Goal: Task Accomplishment & Management: Use online tool/utility

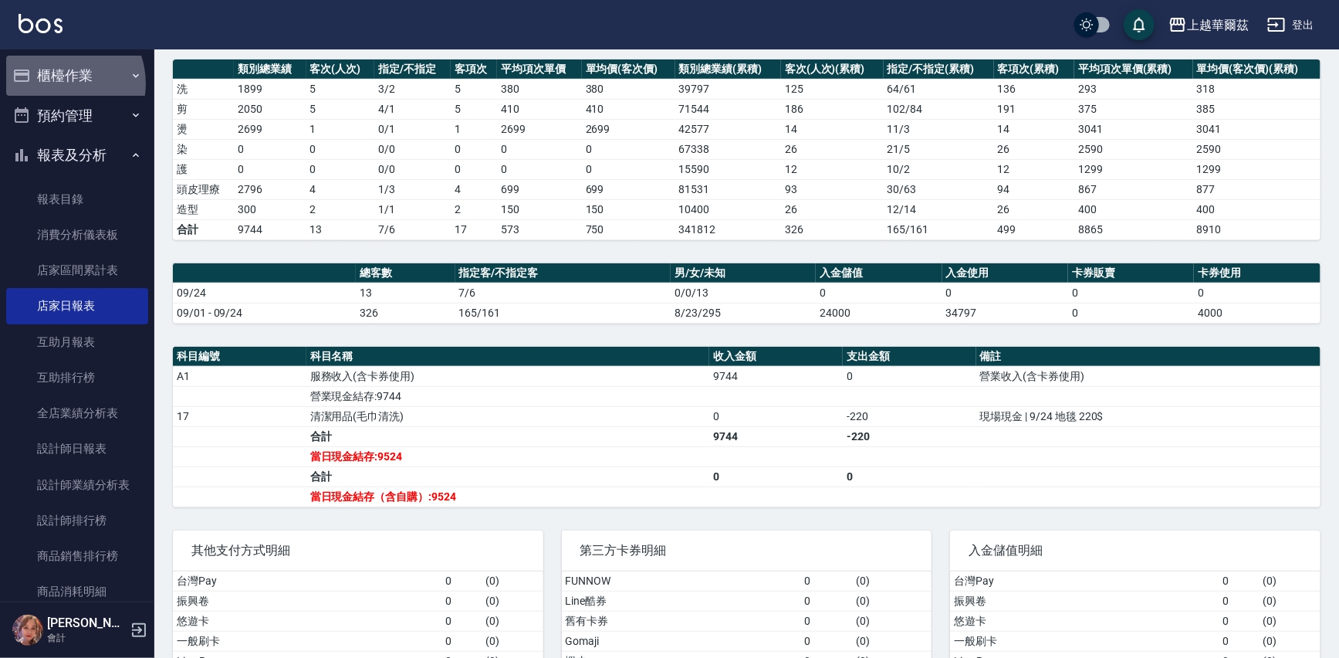
click at [59, 83] on button "櫃檯作業" at bounding box center [77, 76] width 142 height 40
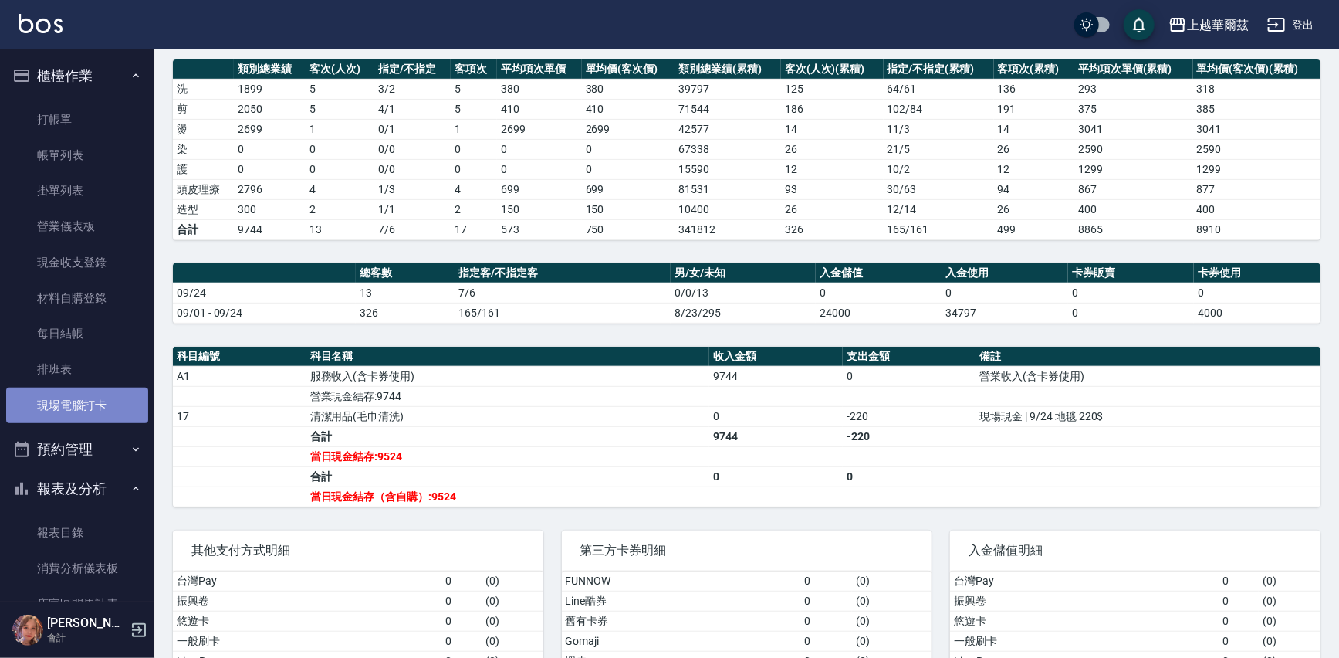
click at [89, 408] on link "現場電腦打卡" at bounding box center [77, 405] width 142 height 36
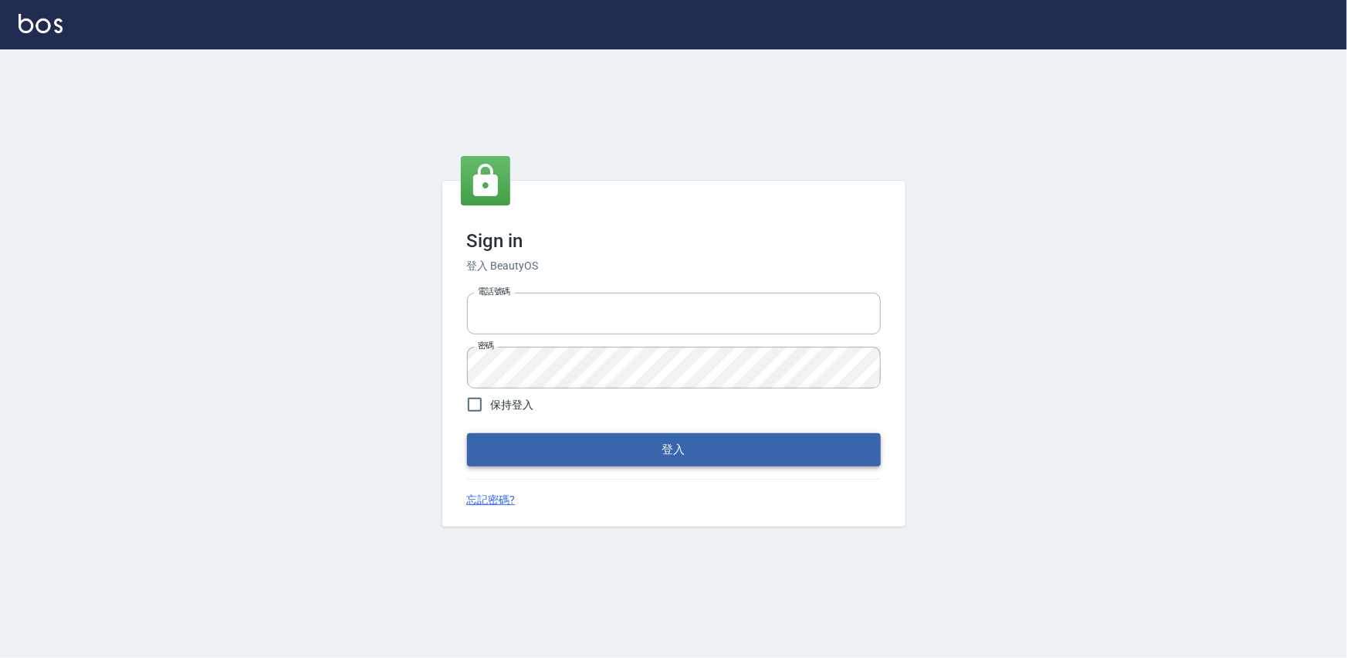
type input "0975575780"
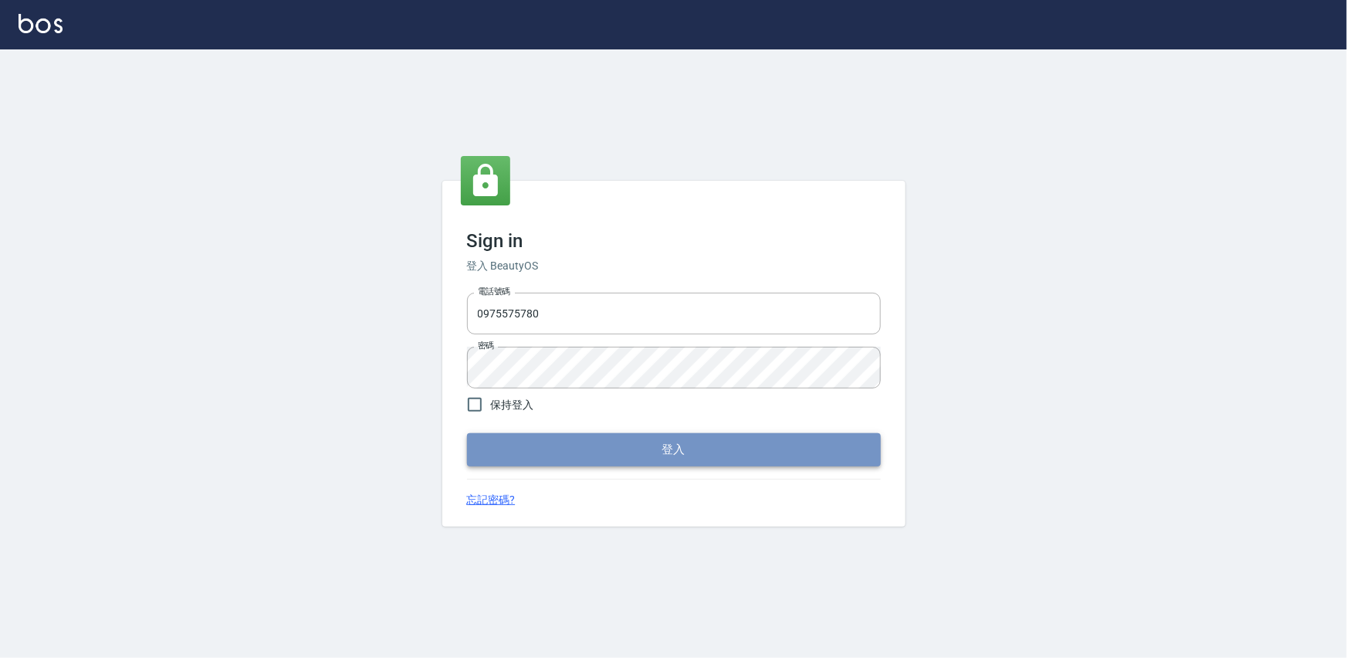
click at [577, 442] on button "登入" at bounding box center [674, 449] width 414 height 32
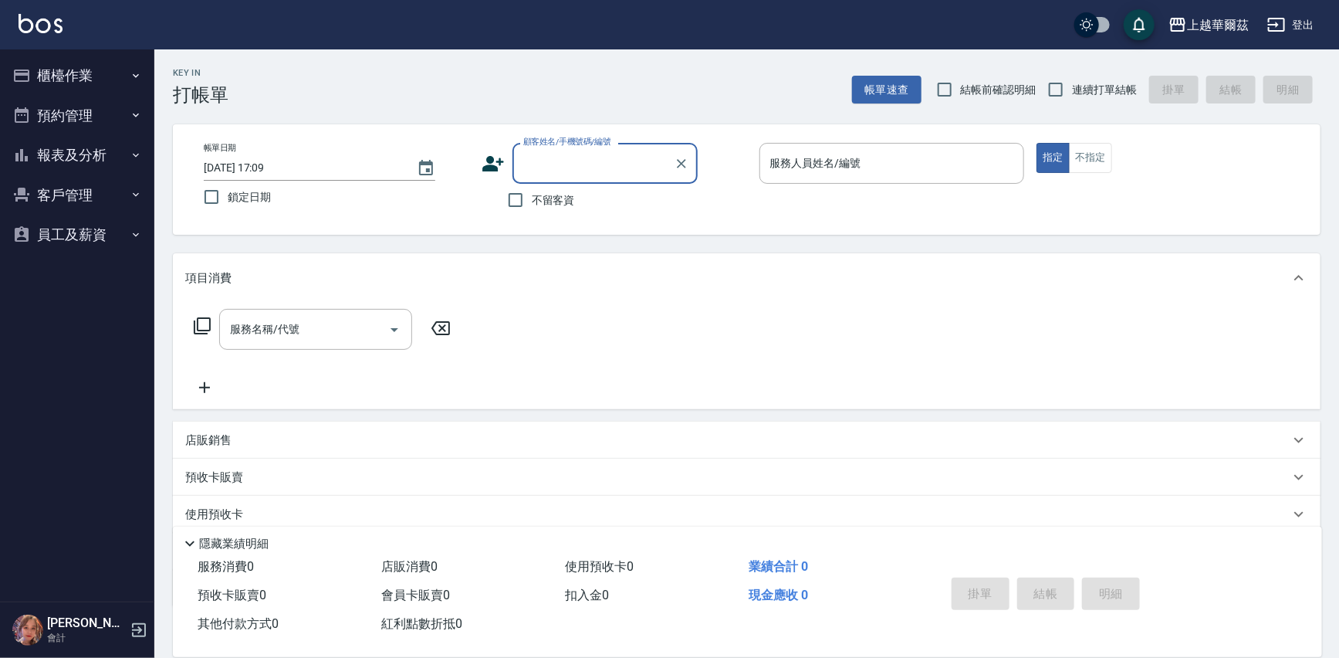
click at [67, 74] on button "櫃檯作業" at bounding box center [77, 76] width 142 height 40
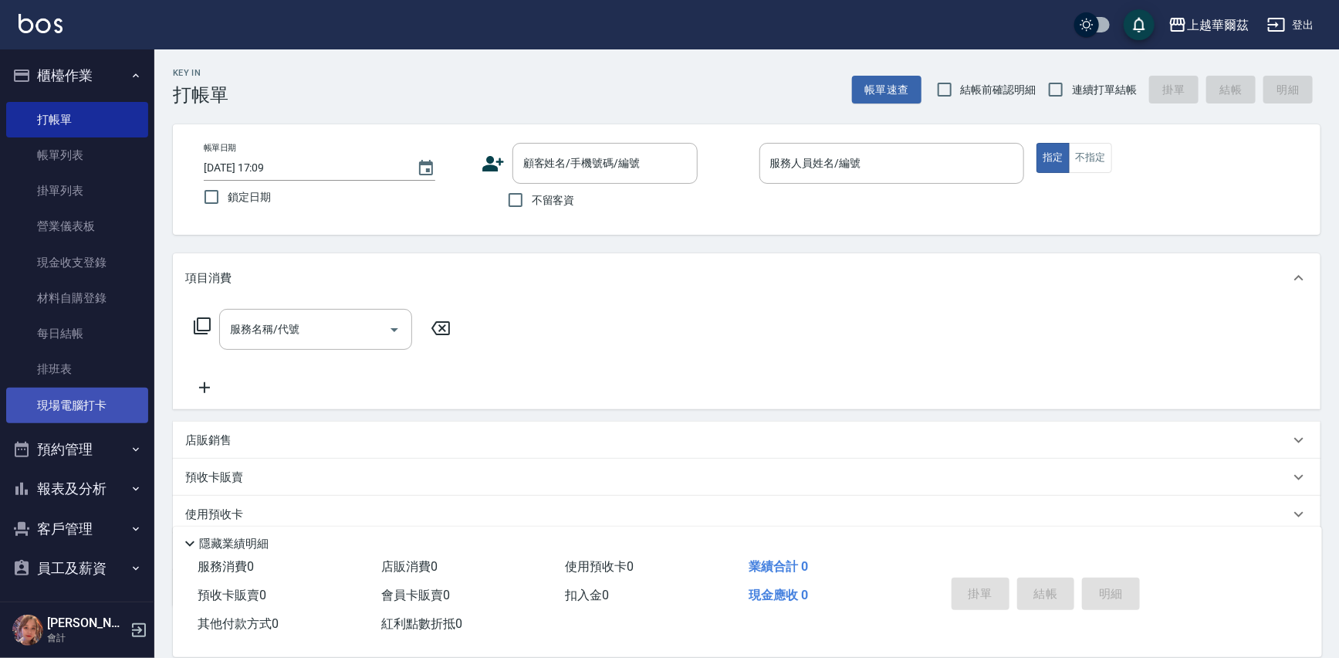
click at [96, 398] on link "現場電腦打卡" at bounding box center [77, 405] width 142 height 36
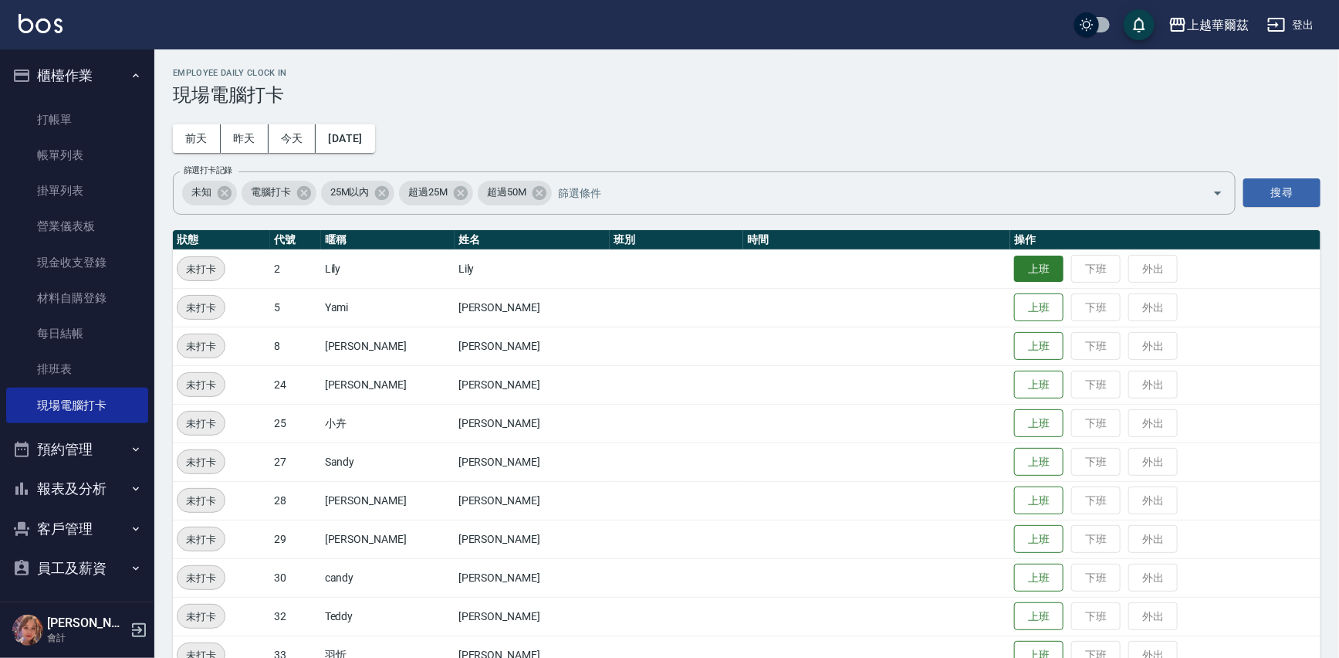
click at [1027, 272] on button "上班" at bounding box center [1038, 268] width 49 height 27
click at [1014, 301] on button "上班" at bounding box center [1038, 307] width 49 height 27
click at [1014, 343] on button "上班" at bounding box center [1038, 346] width 49 height 27
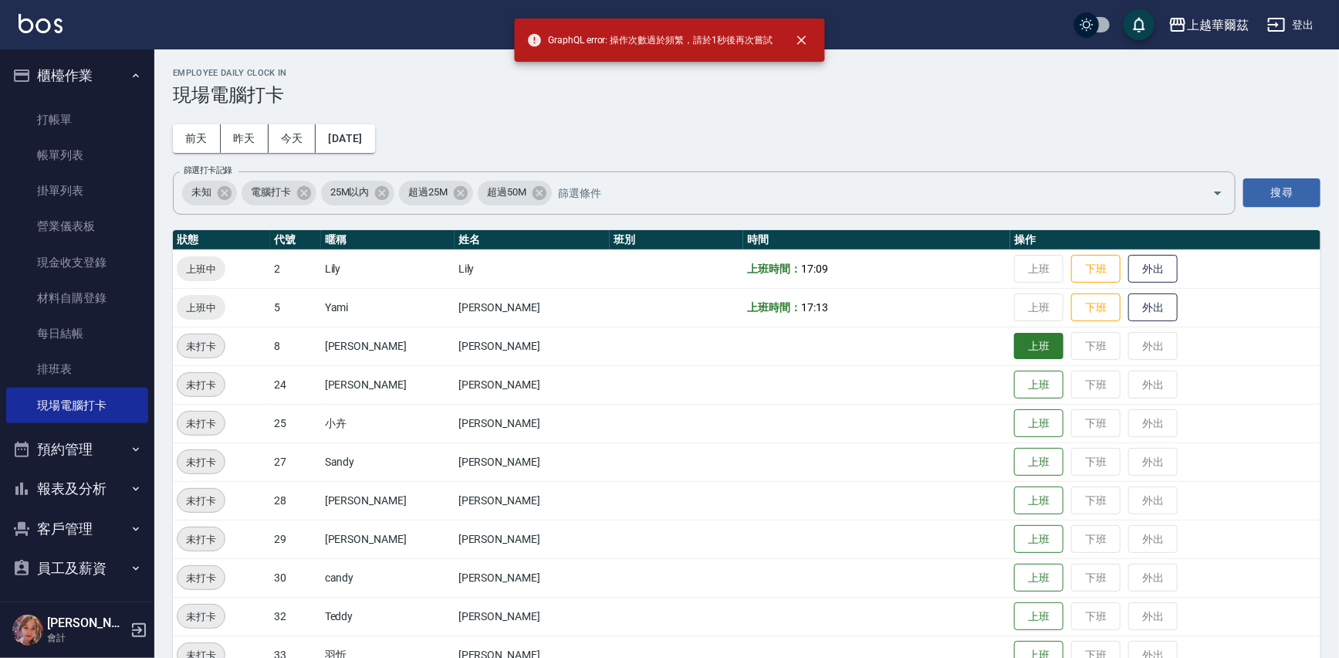
click at [1014, 341] on button "上班" at bounding box center [1038, 346] width 49 height 27
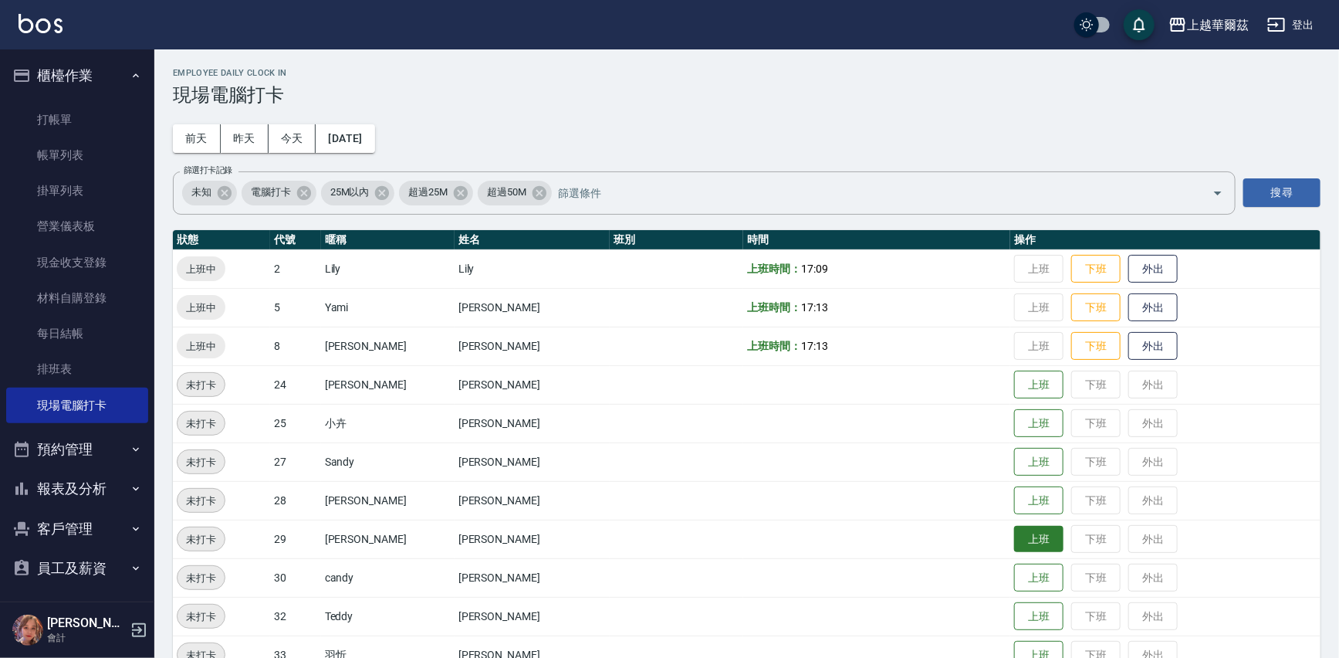
click at [1014, 546] on button "上班" at bounding box center [1038, 539] width 49 height 27
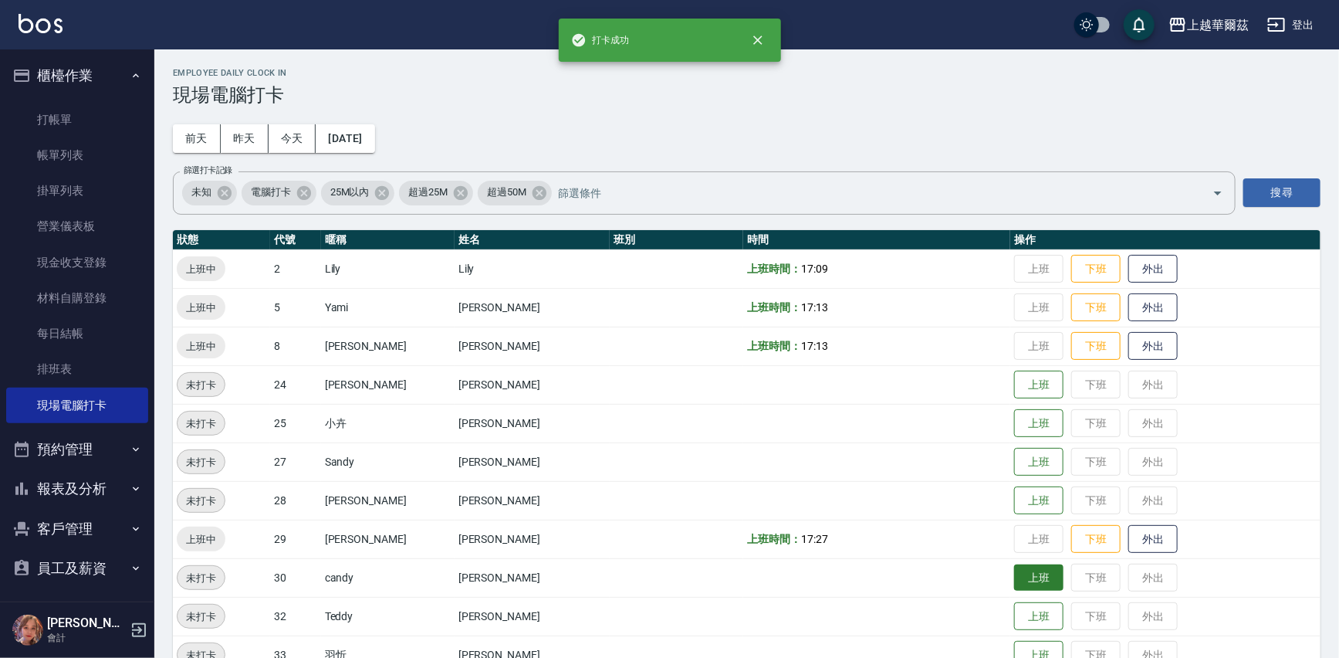
click at [1014, 582] on button "上班" at bounding box center [1038, 577] width 49 height 27
